Goal: Find specific page/section: Find specific page/section

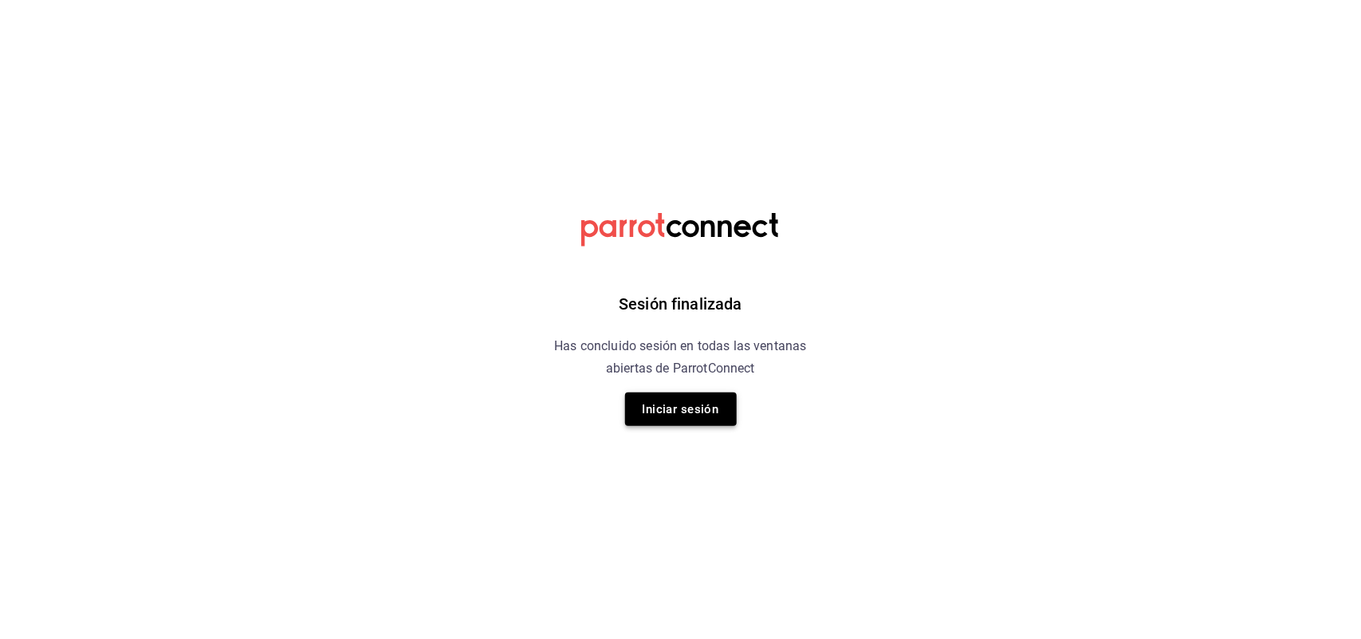
click at [662, 403] on button "Iniciar sesión" at bounding box center [681, 408] width 112 height 33
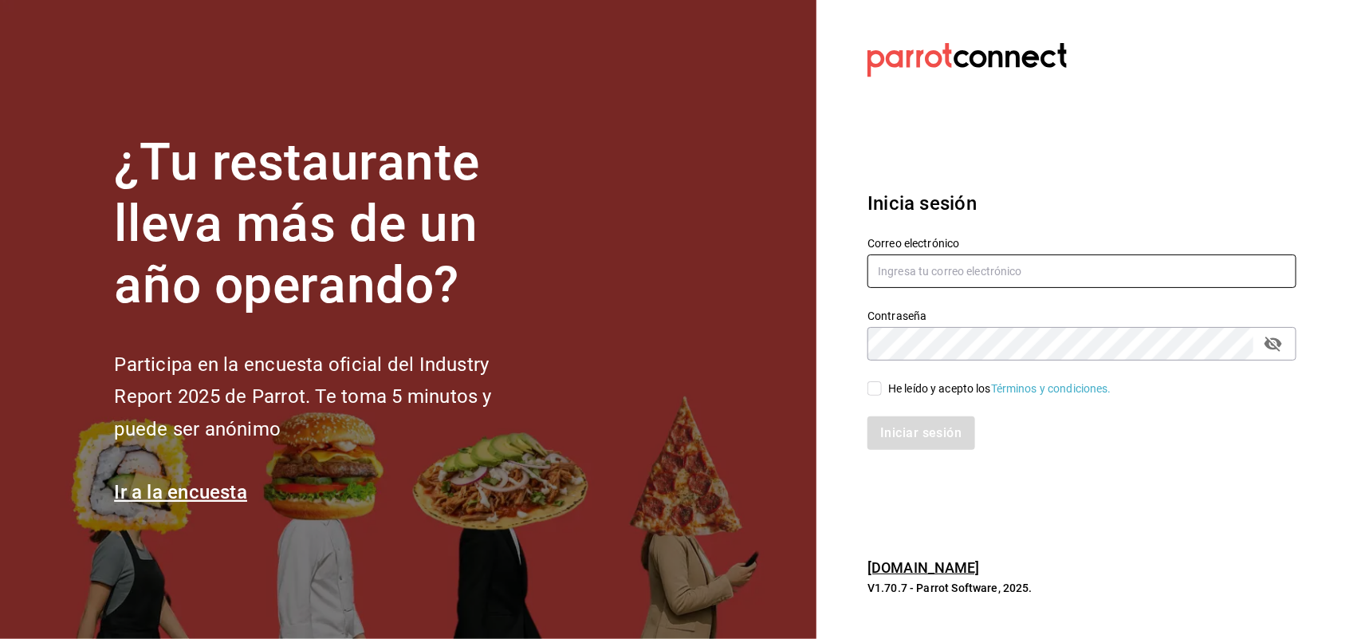
type input "multiuser@sushiexpress.com"
click at [877, 395] on input "He leído y acepto los Términos y condiciones." at bounding box center [874, 388] width 14 height 14
checkbox input "true"
click at [882, 424] on button "Iniciar sesión" at bounding box center [921, 432] width 108 height 33
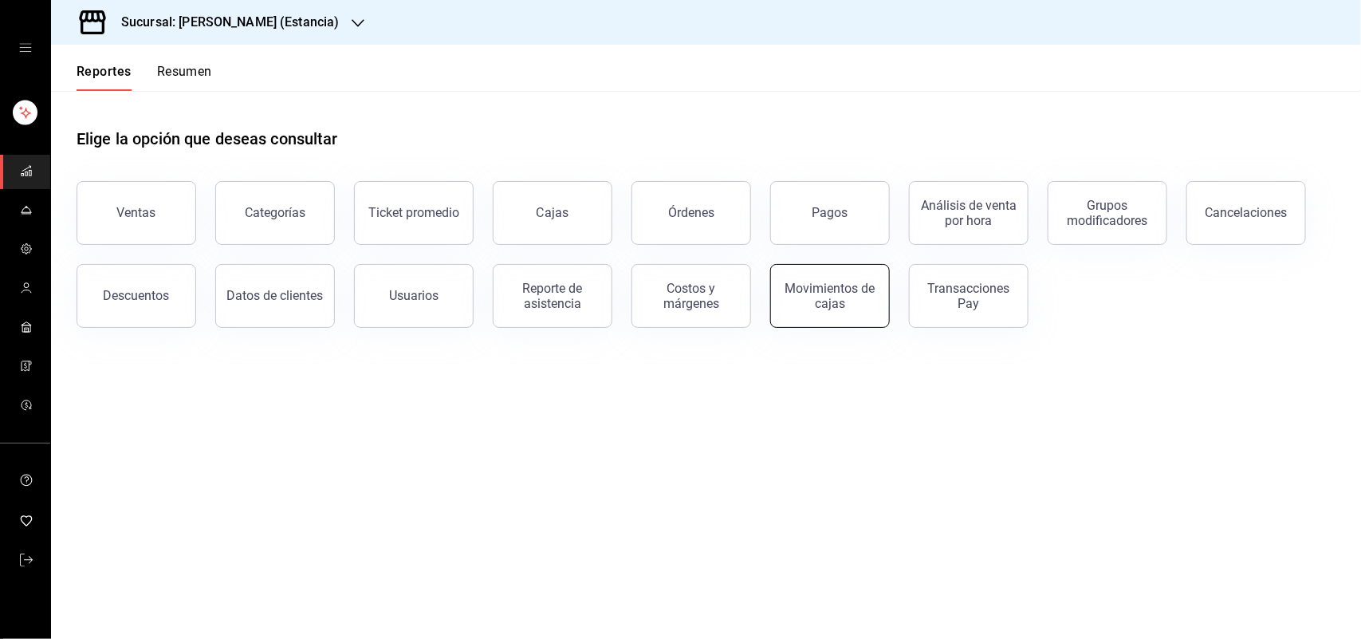
click at [801, 303] on div "Movimientos de cajas" at bounding box center [829, 296] width 99 height 30
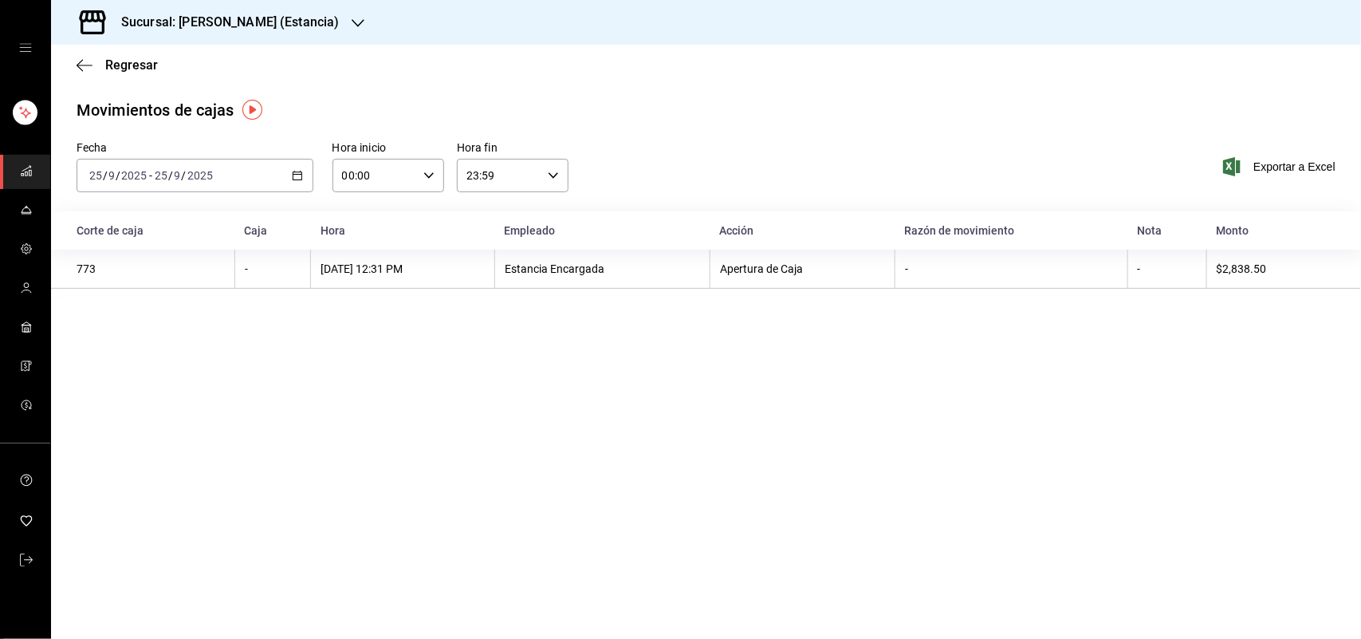
click at [352, 17] on icon "button" at bounding box center [358, 23] width 13 height 13
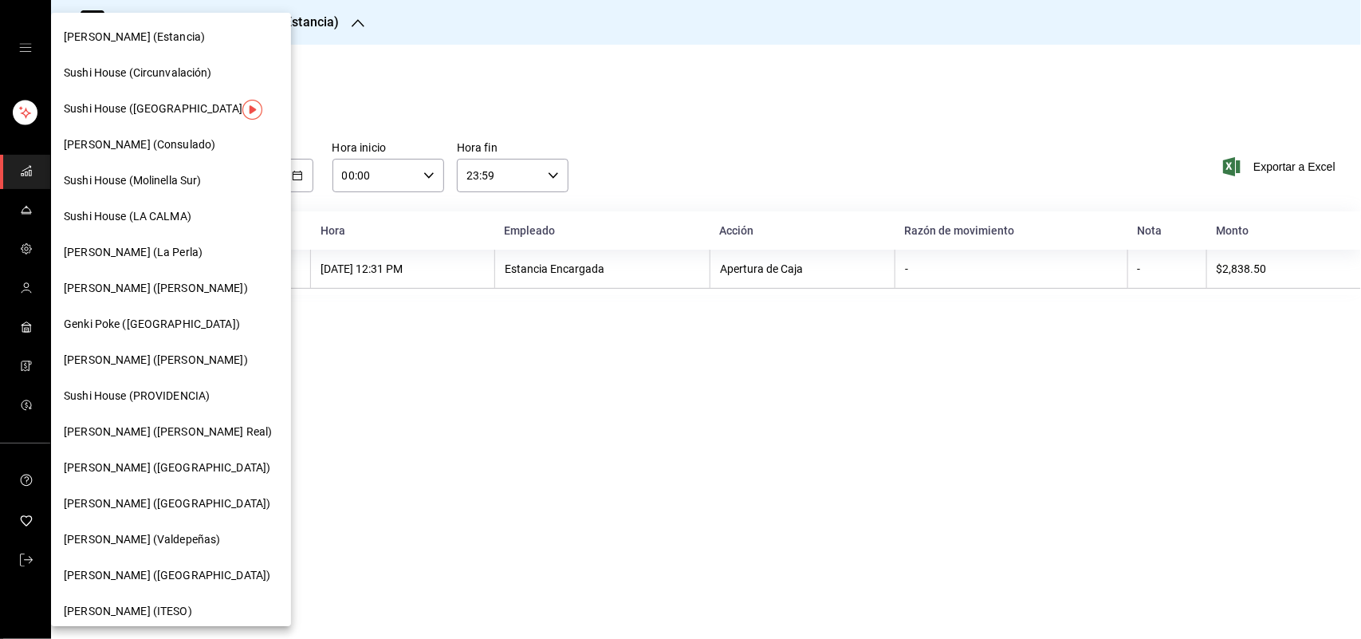
click at [196, 219] on div "Sushi House (LA CALMA)" at bounding box center [171, 216] width 214 height 17
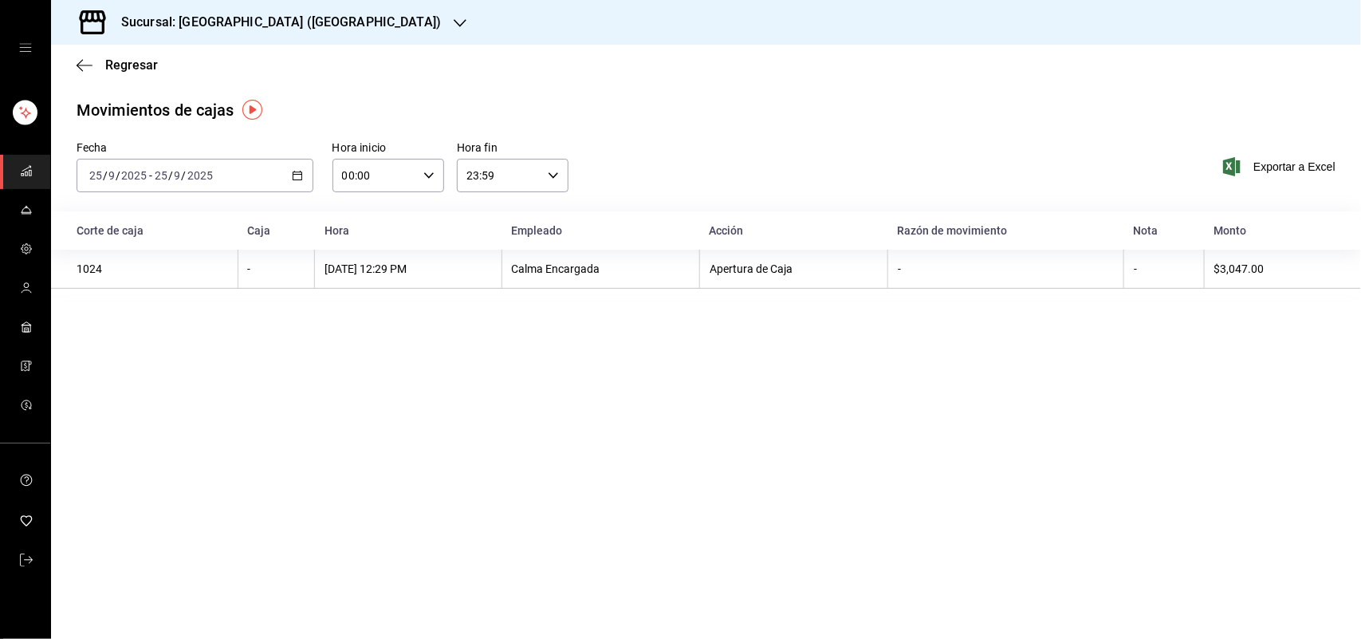
click at [292, 178] on icon "button" at bounding box center [297, 175] width 11 height 11
click at [168, 261] on span "Ayer" at bounding box center [152, 259] width 124 height 17
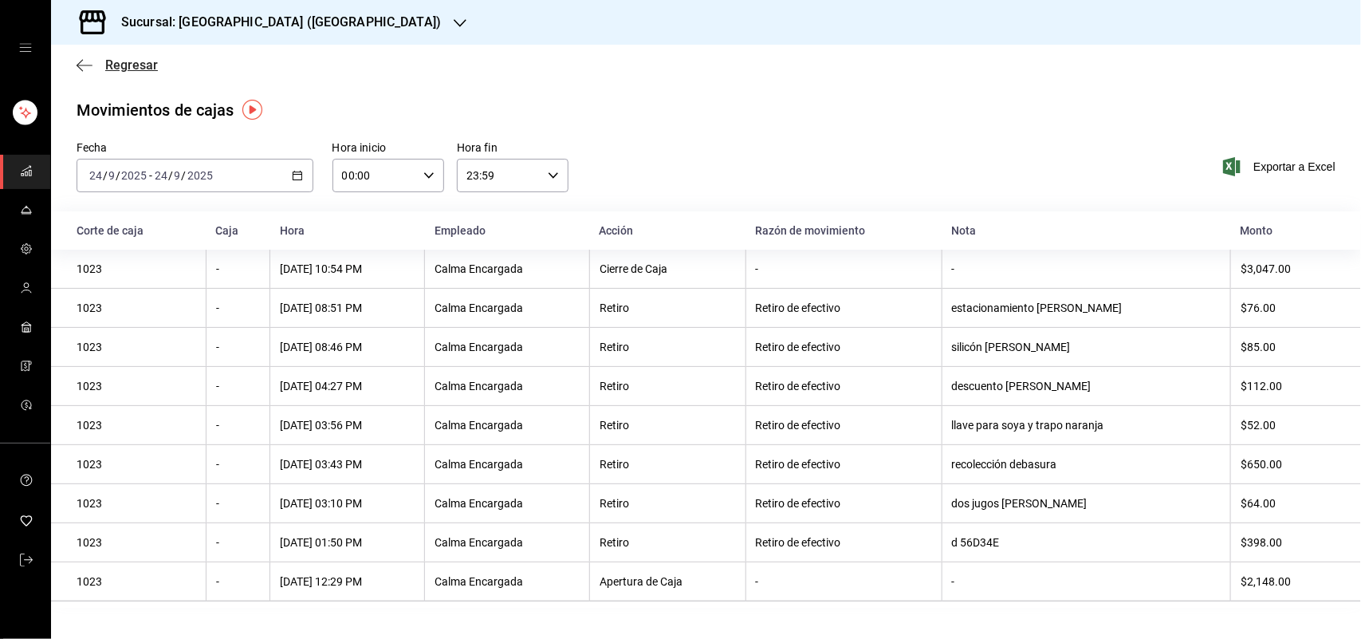
click at [129, 64] on span "Regresar" at bounding box center [131, 64] width 53 height 15
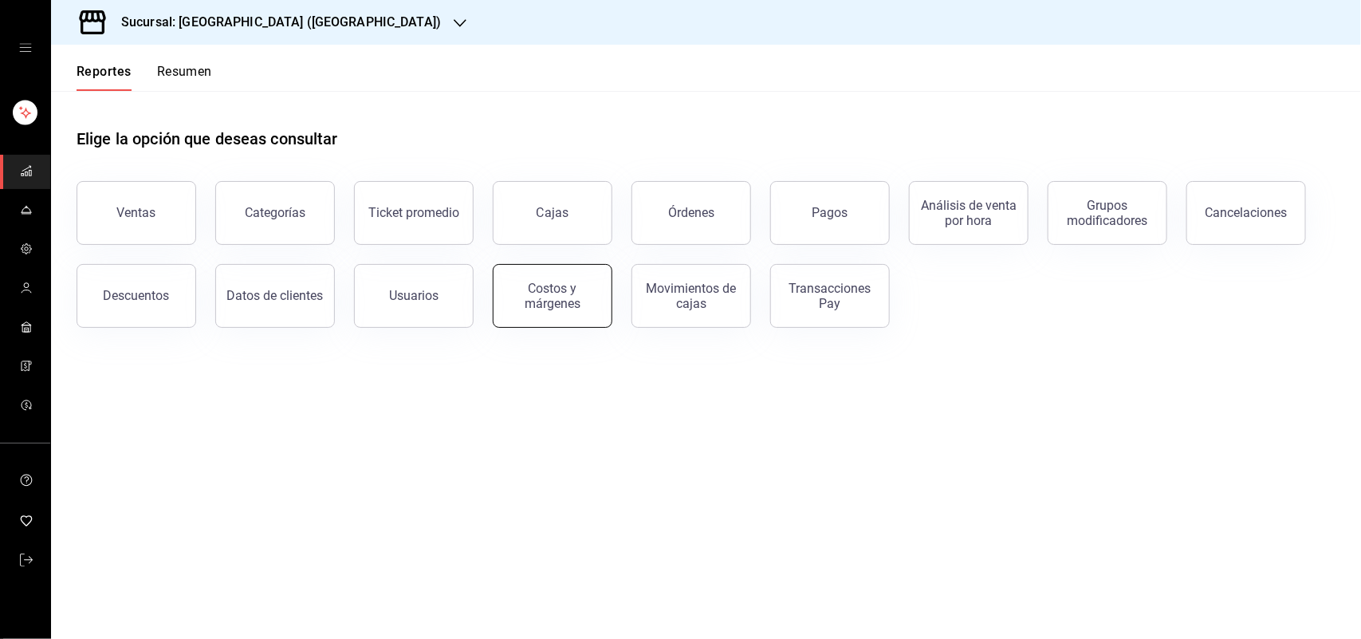
click at [568, 295] on div "Costos y márgenes" at bounding box center [552, 296] width 99 height 30
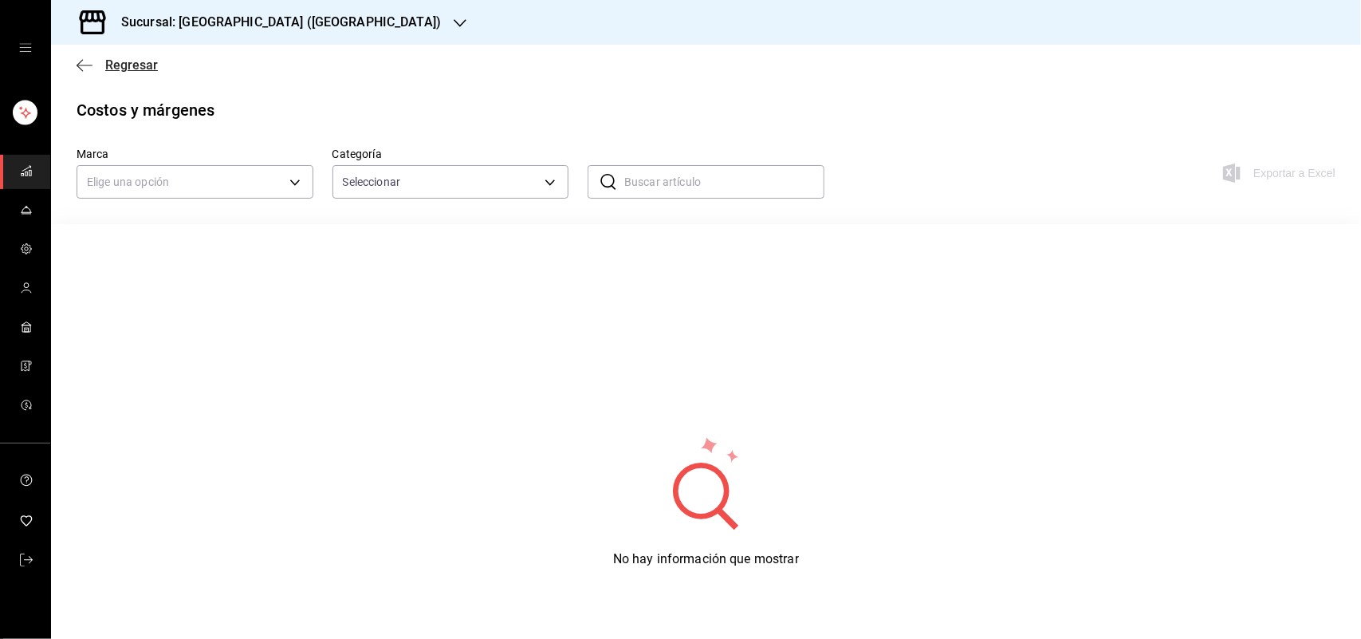
click at [132, 64] on span "Regresar" at bounding box center [131, 64] width 53 height 15
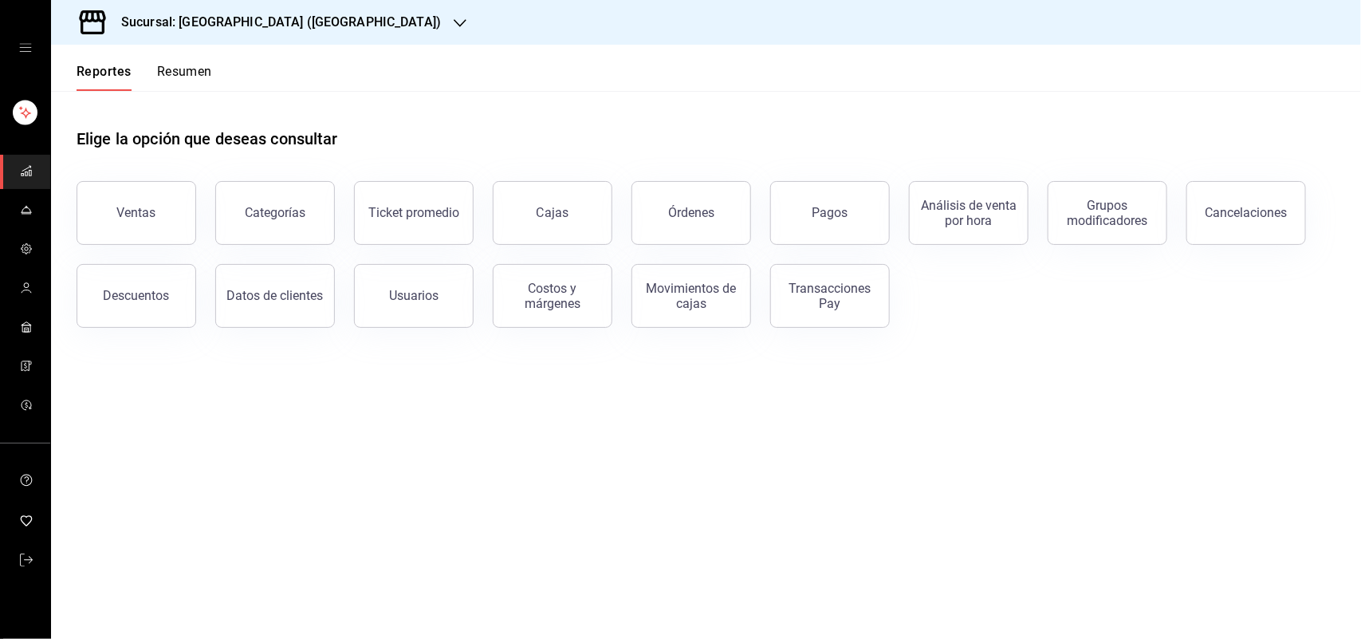
click at [175, 76] on button "Resumen" at bounding box center [184, 77] width 55 height 27
